Goal: Task Accomplishment & Management: Use online tool/utility

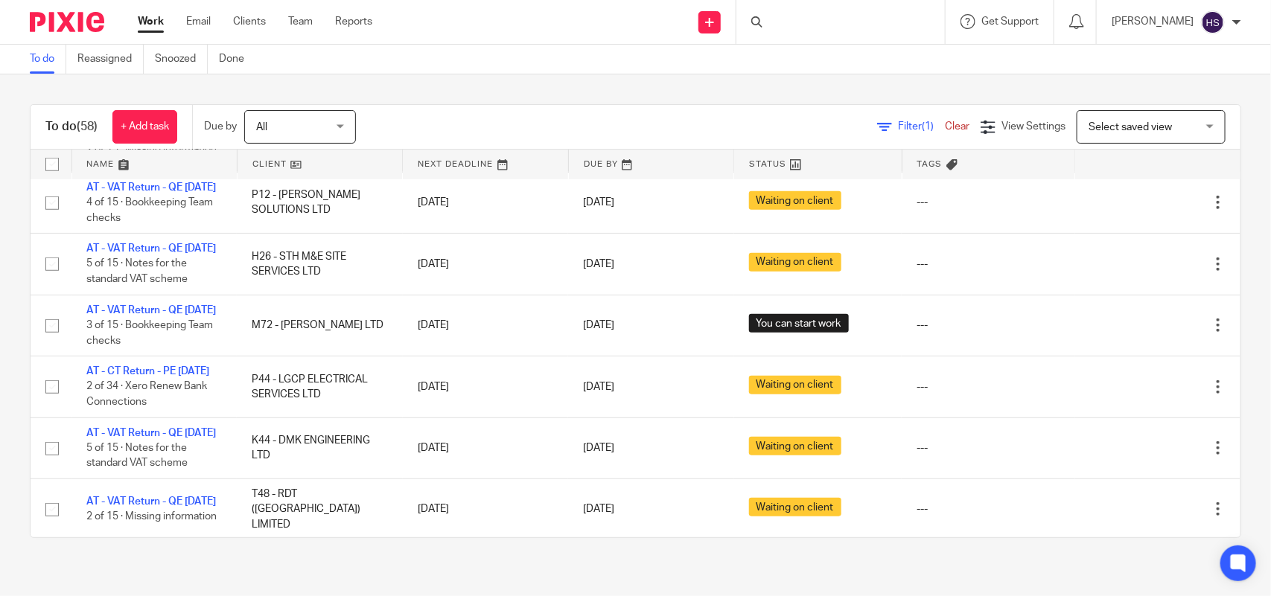
scroll to position [652, 0]
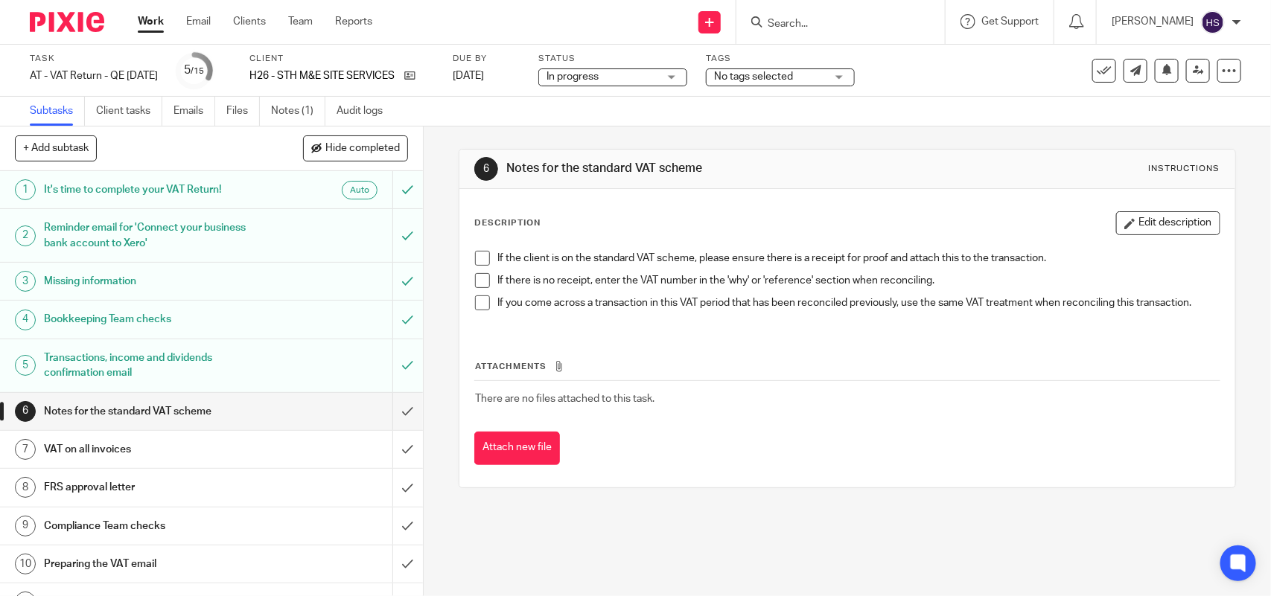
click at [481, 254] on span at bounding box center [482, 258] width 15 height 15
click at [481, 277] on span at bounding box center [482, 280] width 15 height 15
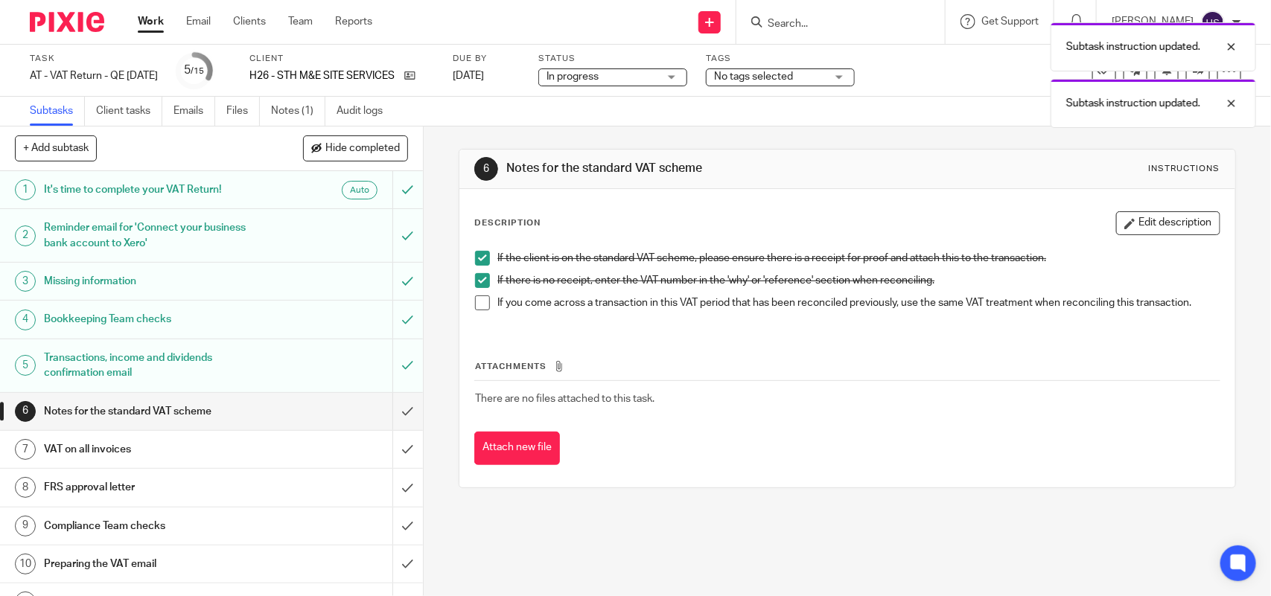
click at [477, 307] on span at bounding box center [482, 303] width 15 height 15
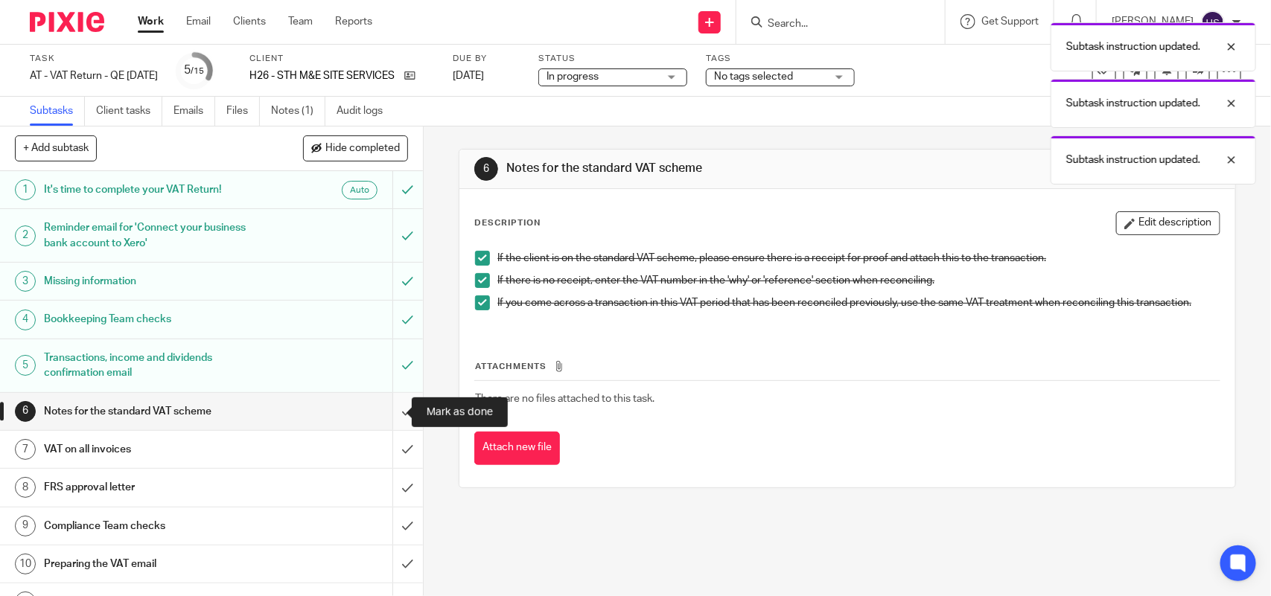
click at [389, 410] on input "submit" at bounding box center [211, 411] width 423 height 37
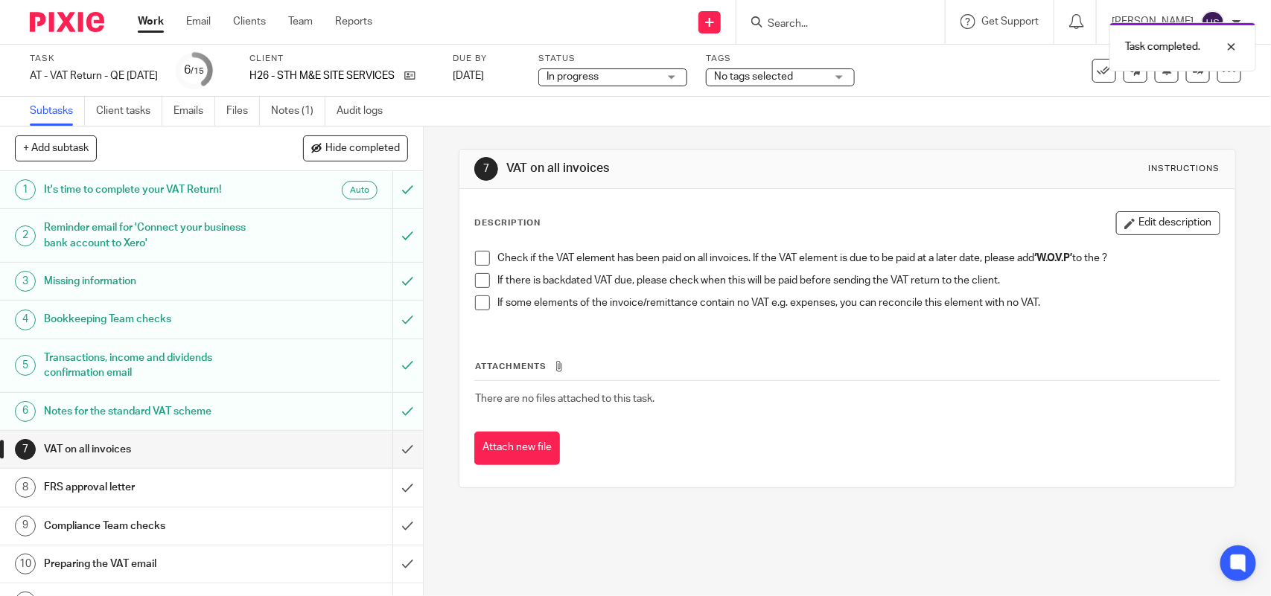
click at [169, 273] on h1 "Missing information" at bounding box center [155, 281] width 223 height 22
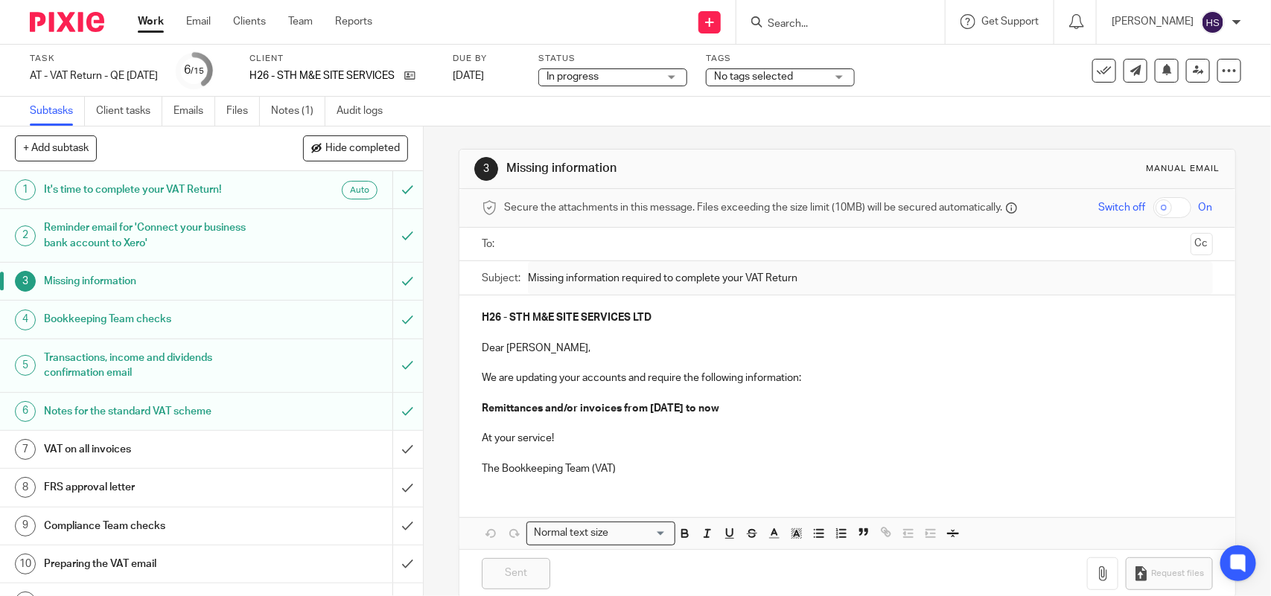
click at [158, 314] on h1 "Bookkeeping Team checks" at bounding box center [155, 319] width 223 height 22
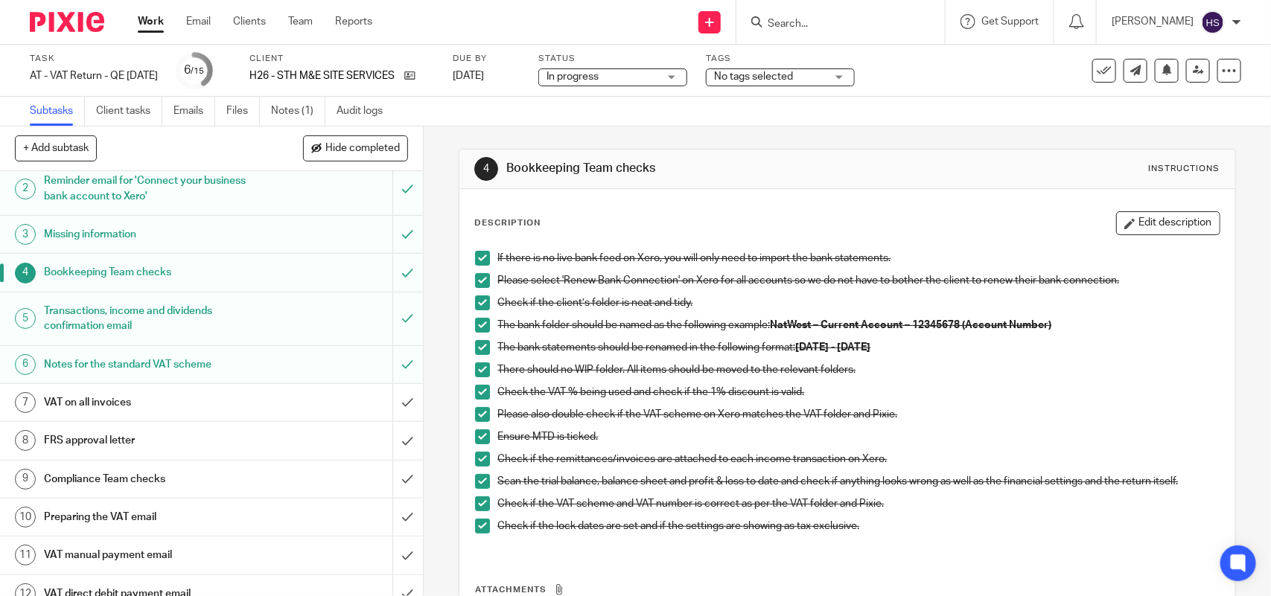
scroll to position [93, 0]
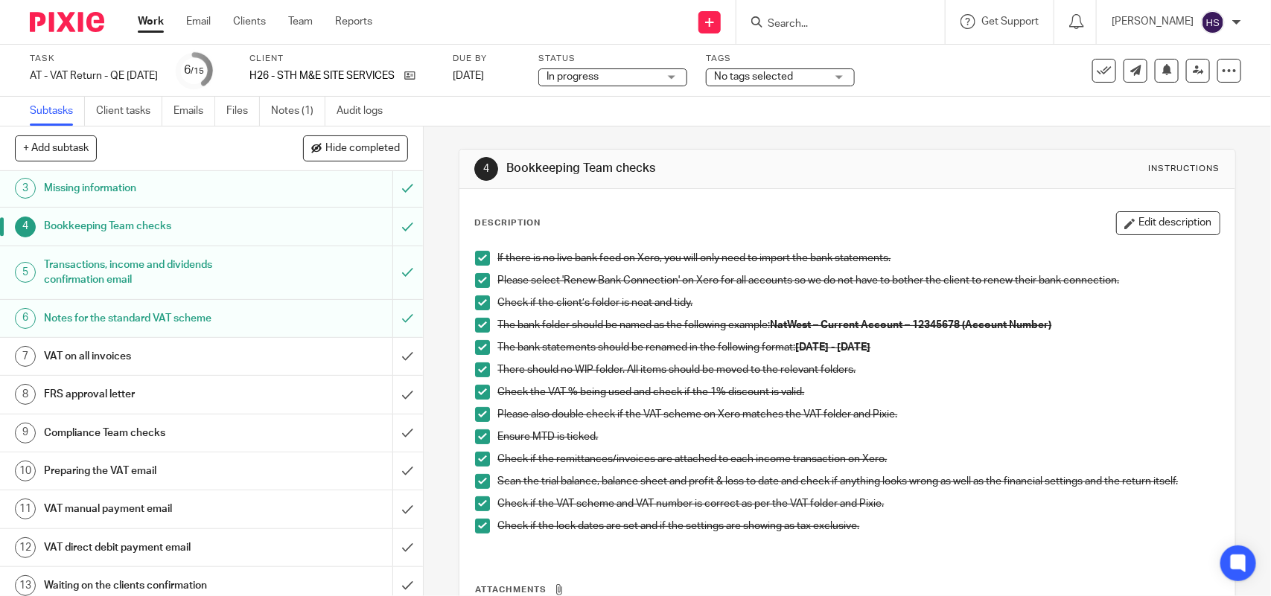
click at [295, 351] on div "VAT on all invoices" at bounding box center [211, 356] width 334 height 22
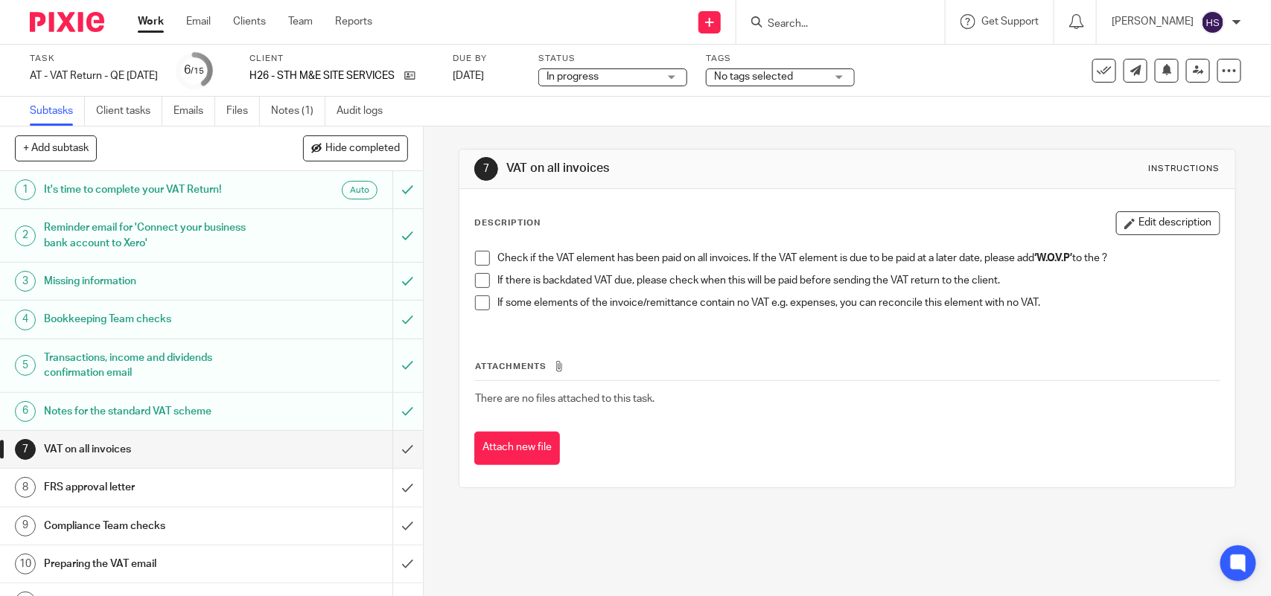
click at [475, 259] on span at bounding box center [482, 258] width 15 height 15
click at [475, 277] on span at bounding box center [482, 280] width 15 height 15
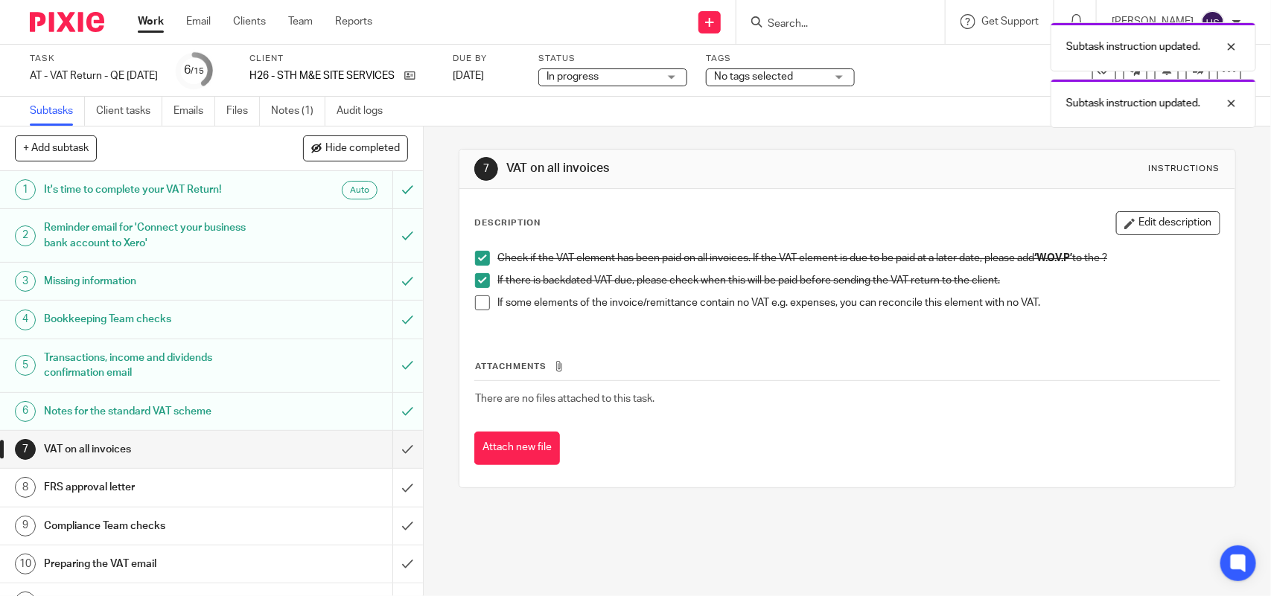
click at [475, 302] on span at bounding box center [482, 303] width 15 height 15
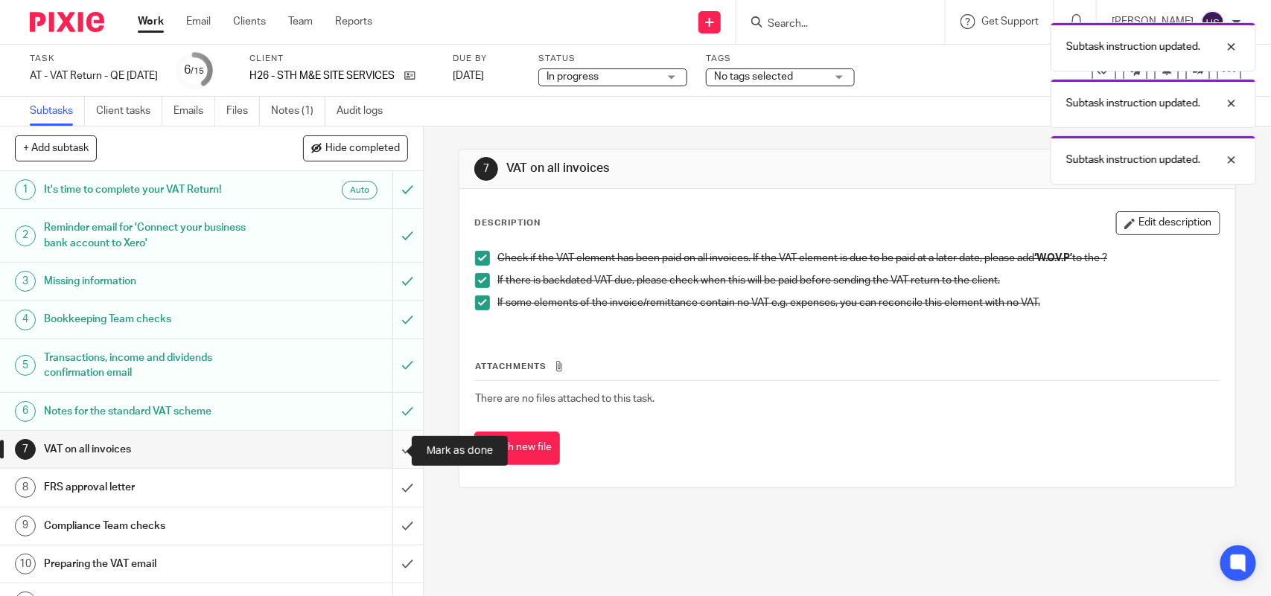
click at [392, 452] on input "submit" at bounding box center [211, 449] width 423 height 37
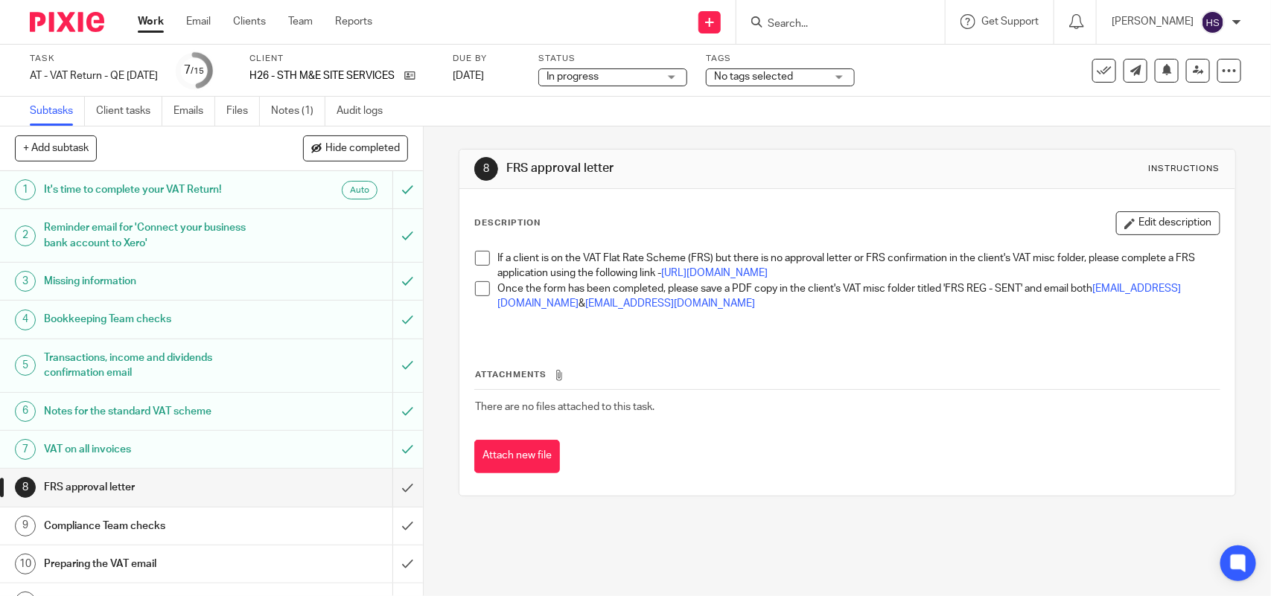
click at [477, 258] on span at bounding box center [482, 258] width 15 height 15
click at [477, 296] on span at bounding box center [482, 288] width 15 height 15
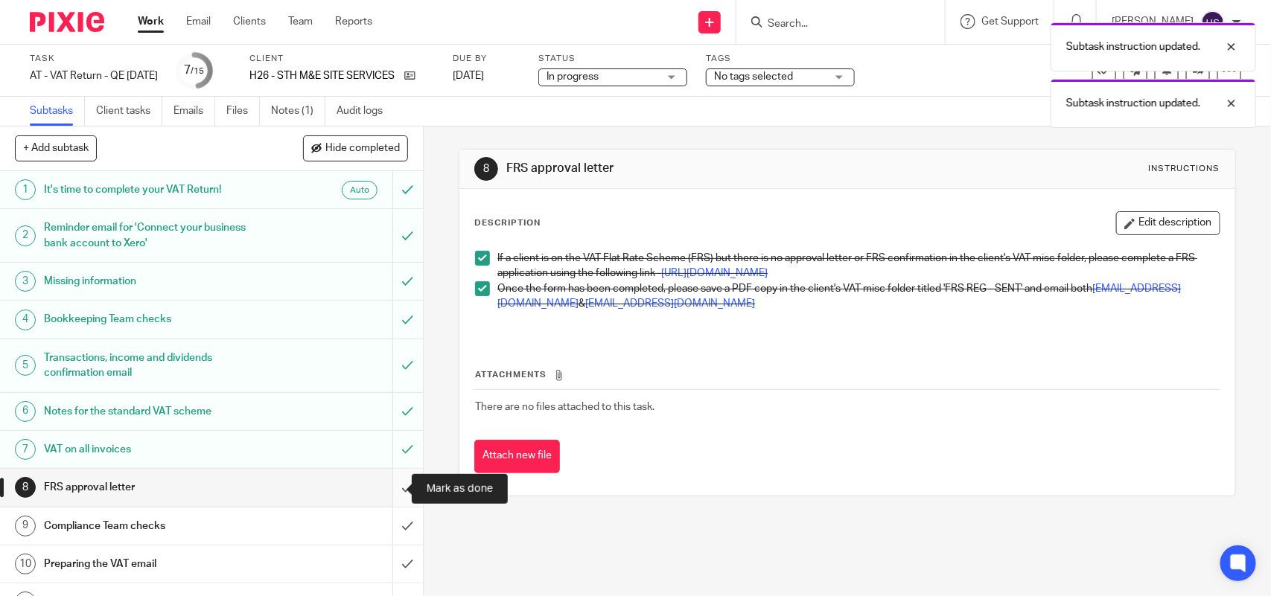
click at [388, 495] on input "submit" at bounding box center [211, 487] width 423 height 37
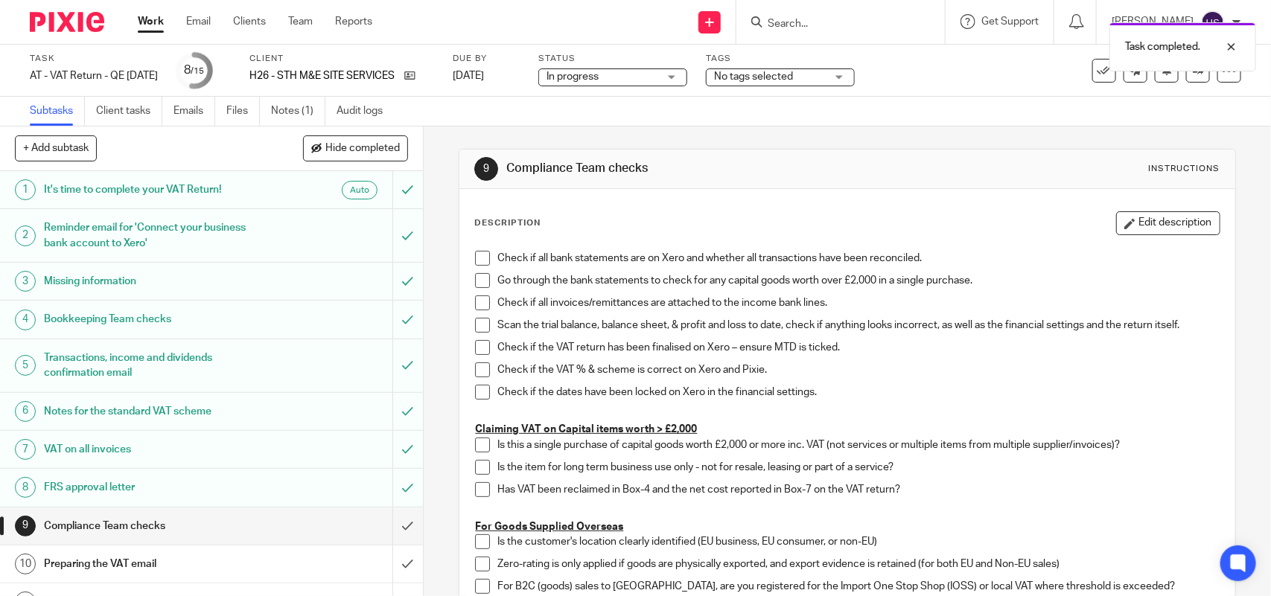
click at [687, 78] on div "In progress In progress" at bounding box center [612, 78] width 149 height 18
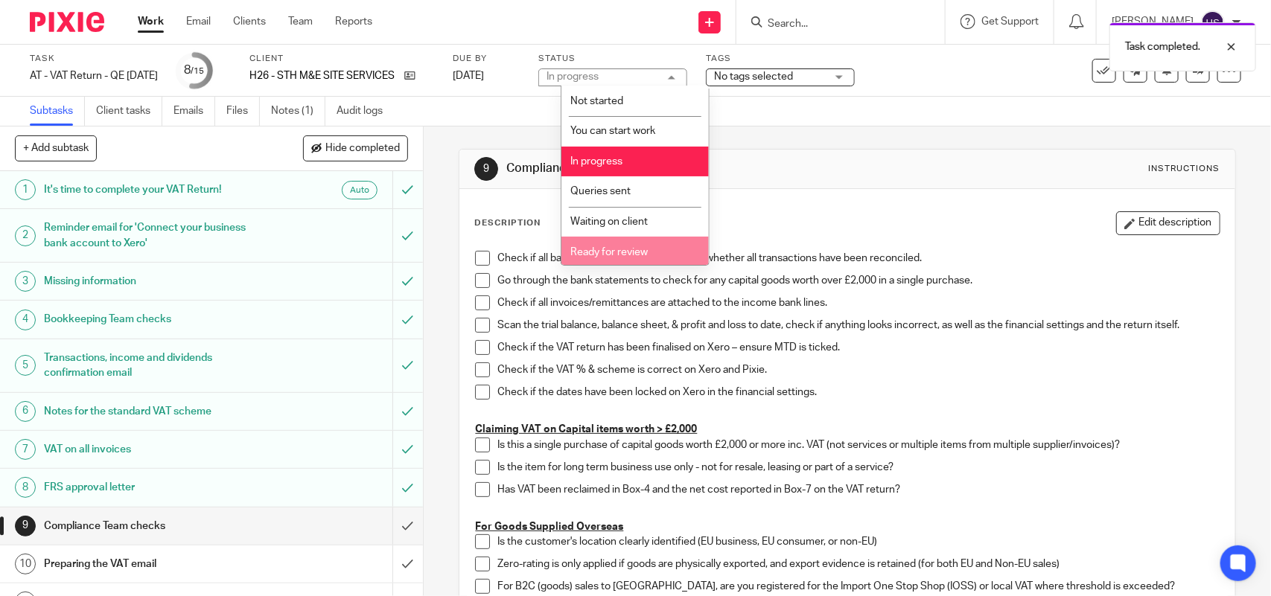
click at [645, 247] on span "Ready for review" at bounding box center [609, 252] width 77 height 10
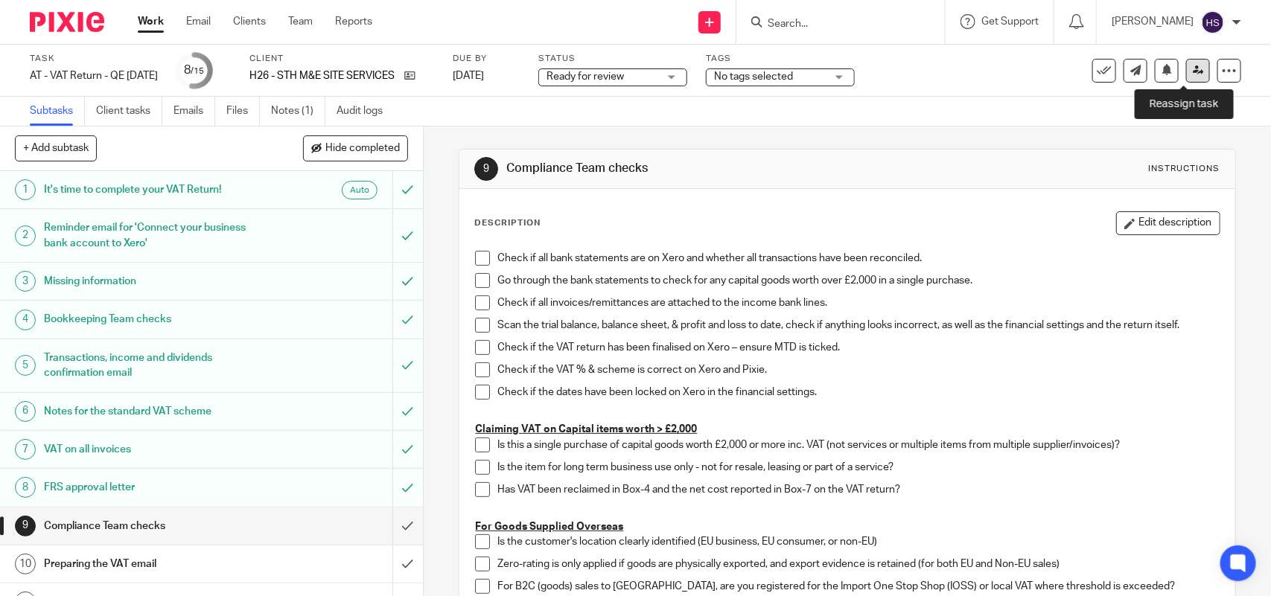
click at [1193, 72] on icon at bounding box center [1198, 70] width 11 height 11
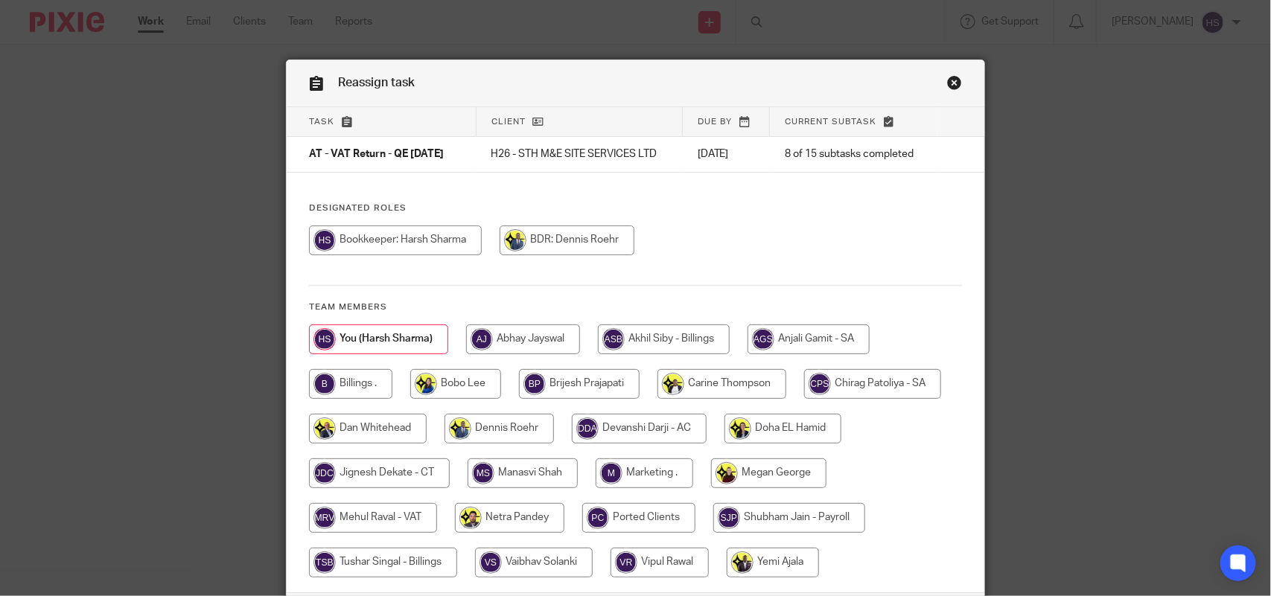
scroll to position [120, 0]
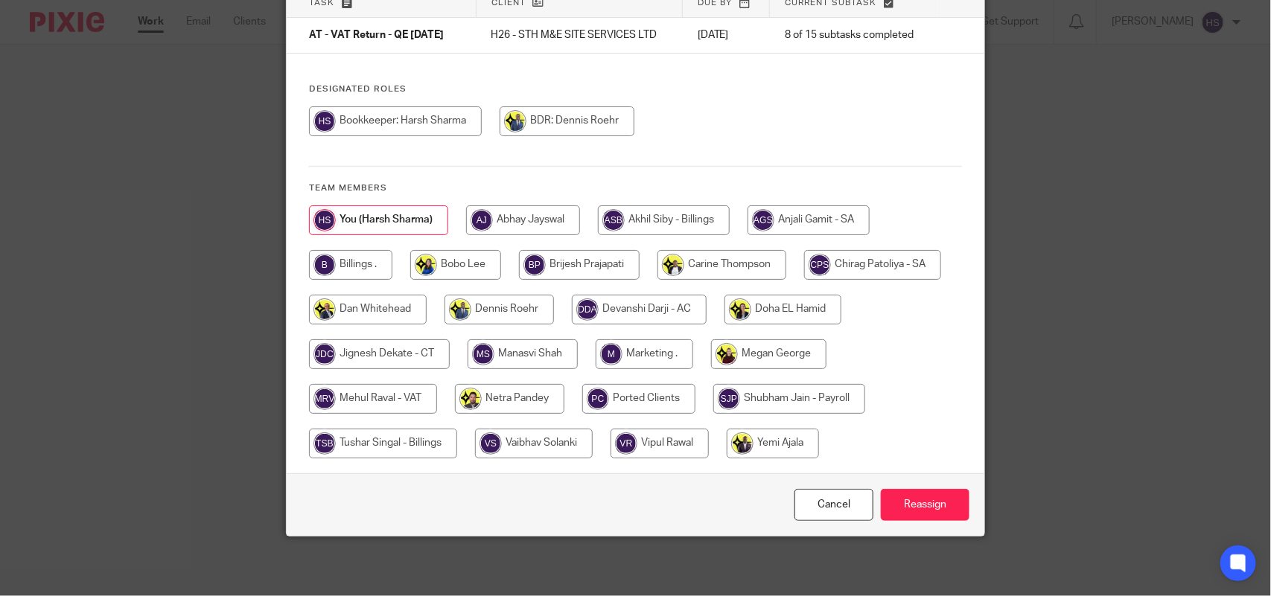
click at [361, 393] on input "radio" at bounding box center [373, 399] width 128 height 30
radio input "true"
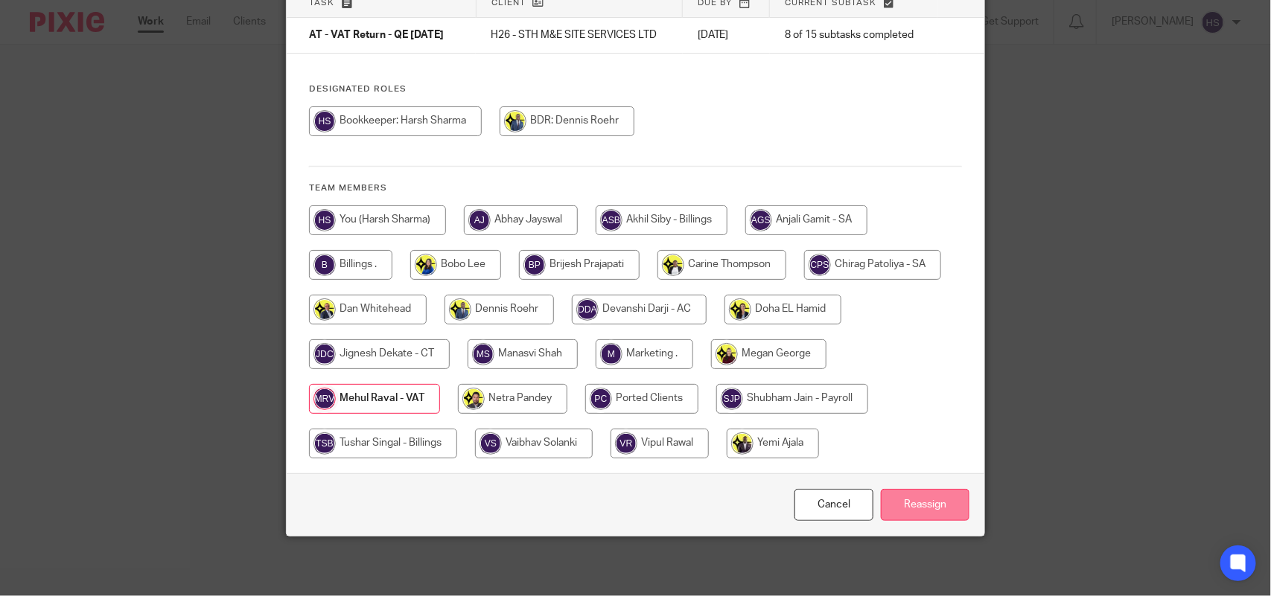
click at [911, 515] on input "Reassign" at bounding box center [925, 505] width 89 height 32
